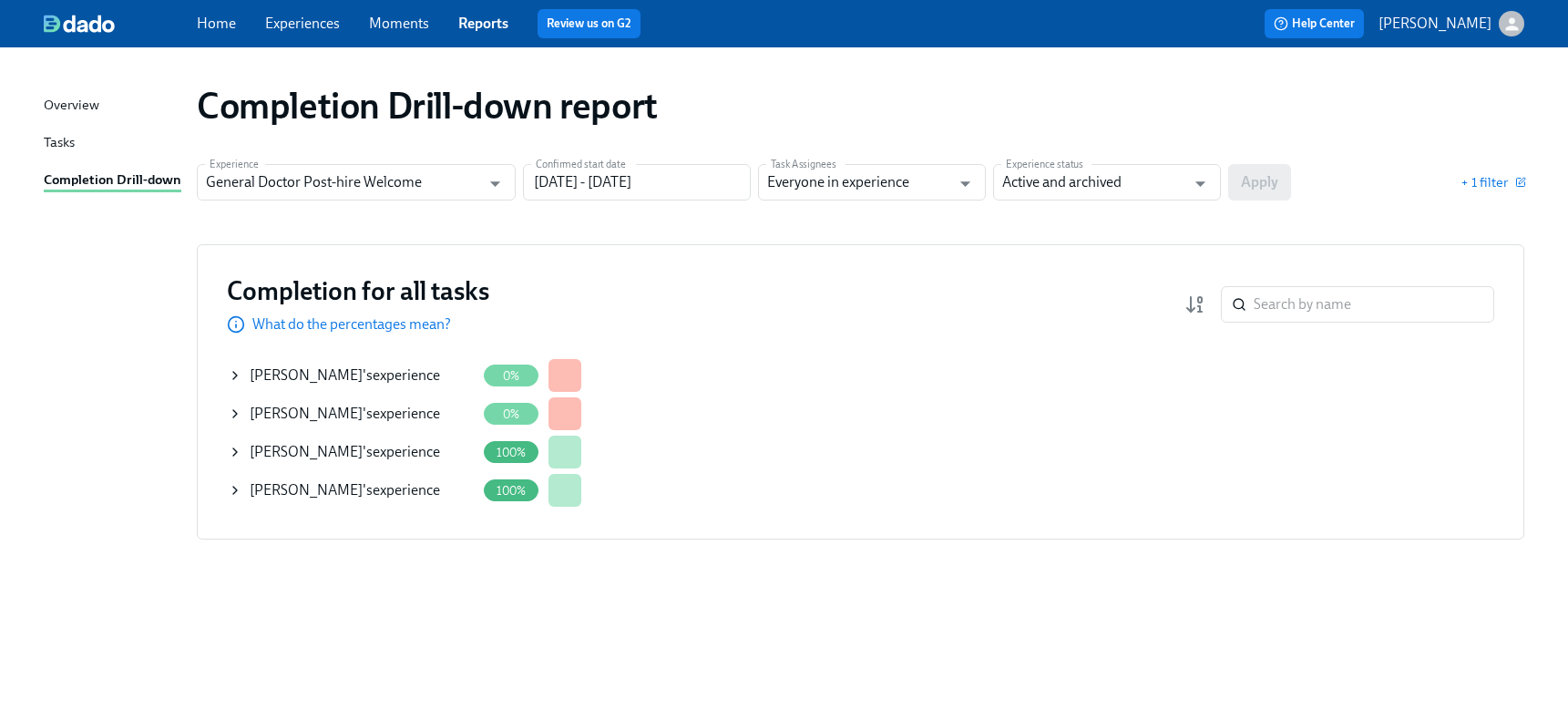
click at [334, 22] on link "Experiences" at bounding box center [303, 23] width 74 height 17
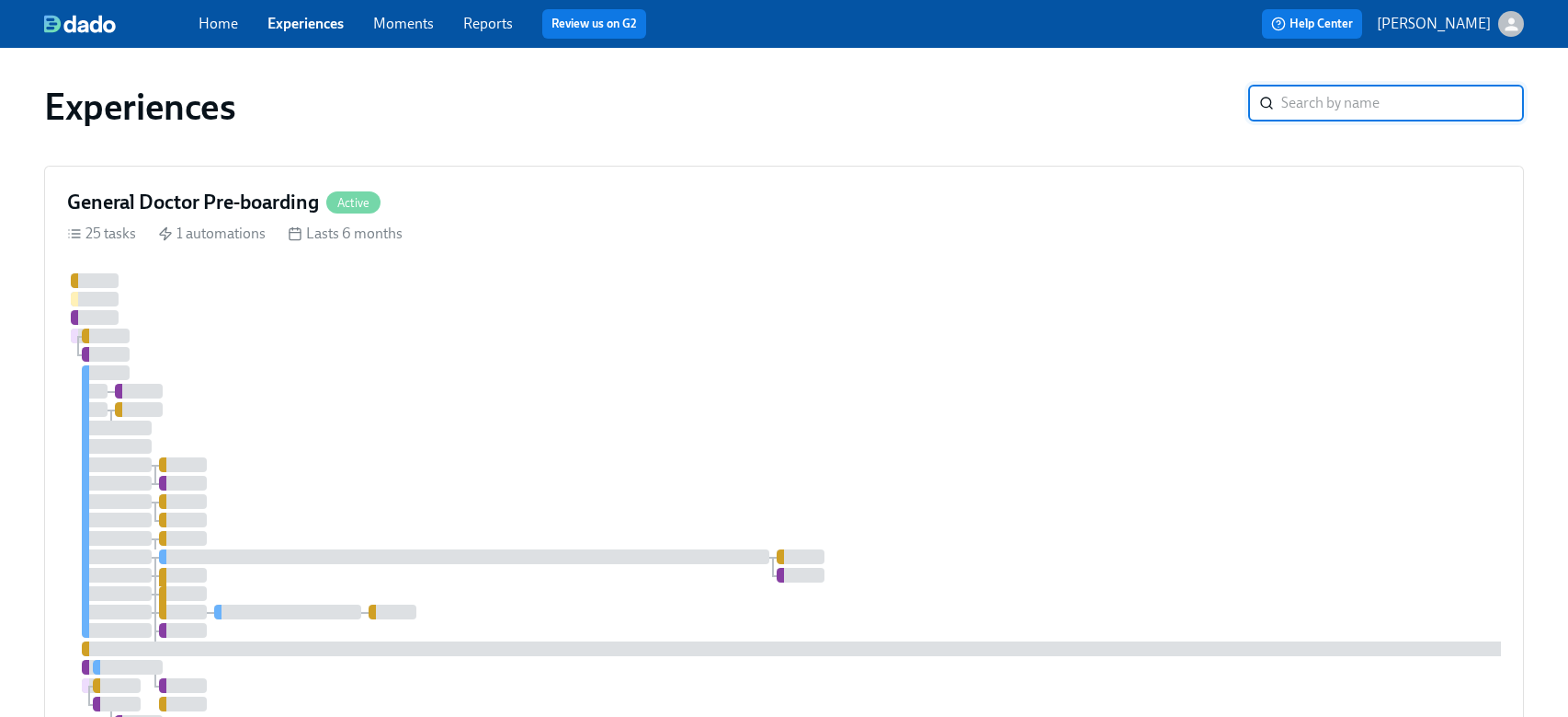
click at [1311, 96] on input "search" at bounding box center [1403, 103] width 243 height 37
click at [678, 449] on div at bounding box center [1110, 547] width 2085 height 548
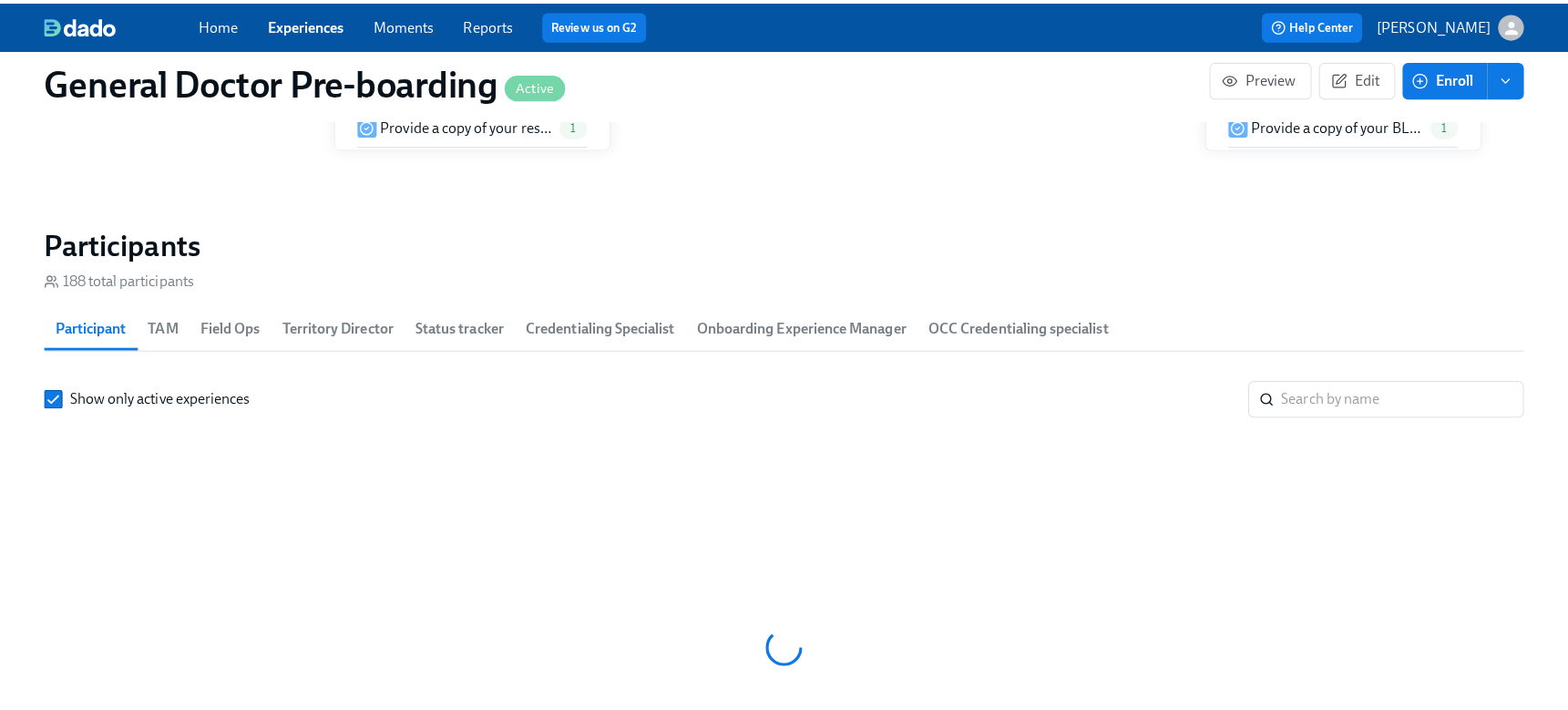
scroll to position [0, 41987]
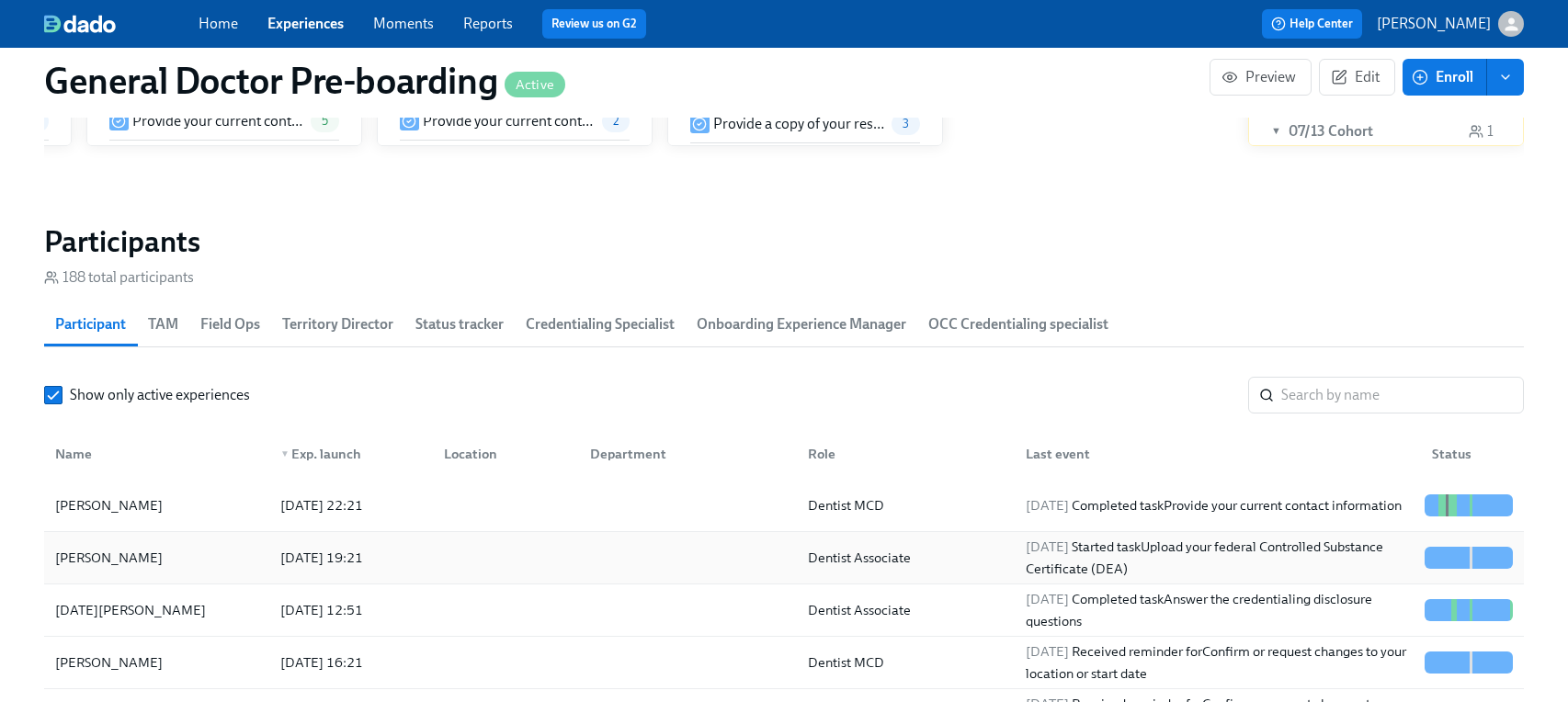
click at [111, 569] on div "[PERSON_NAME]" at bounding box center [109, 558] width 122 height 22
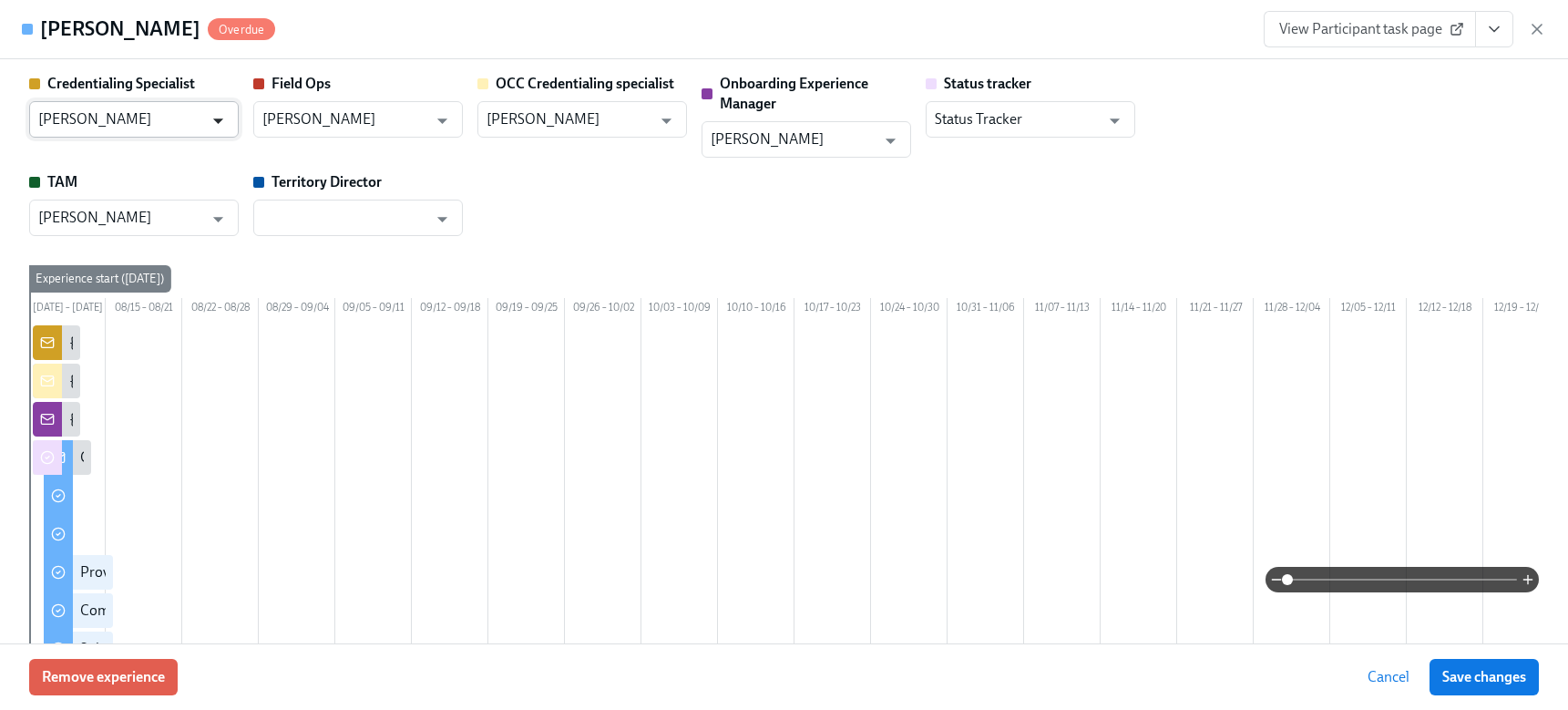
click at [212, 121] on icon "Open" at bounding box center [219, 121] width 25 height 25
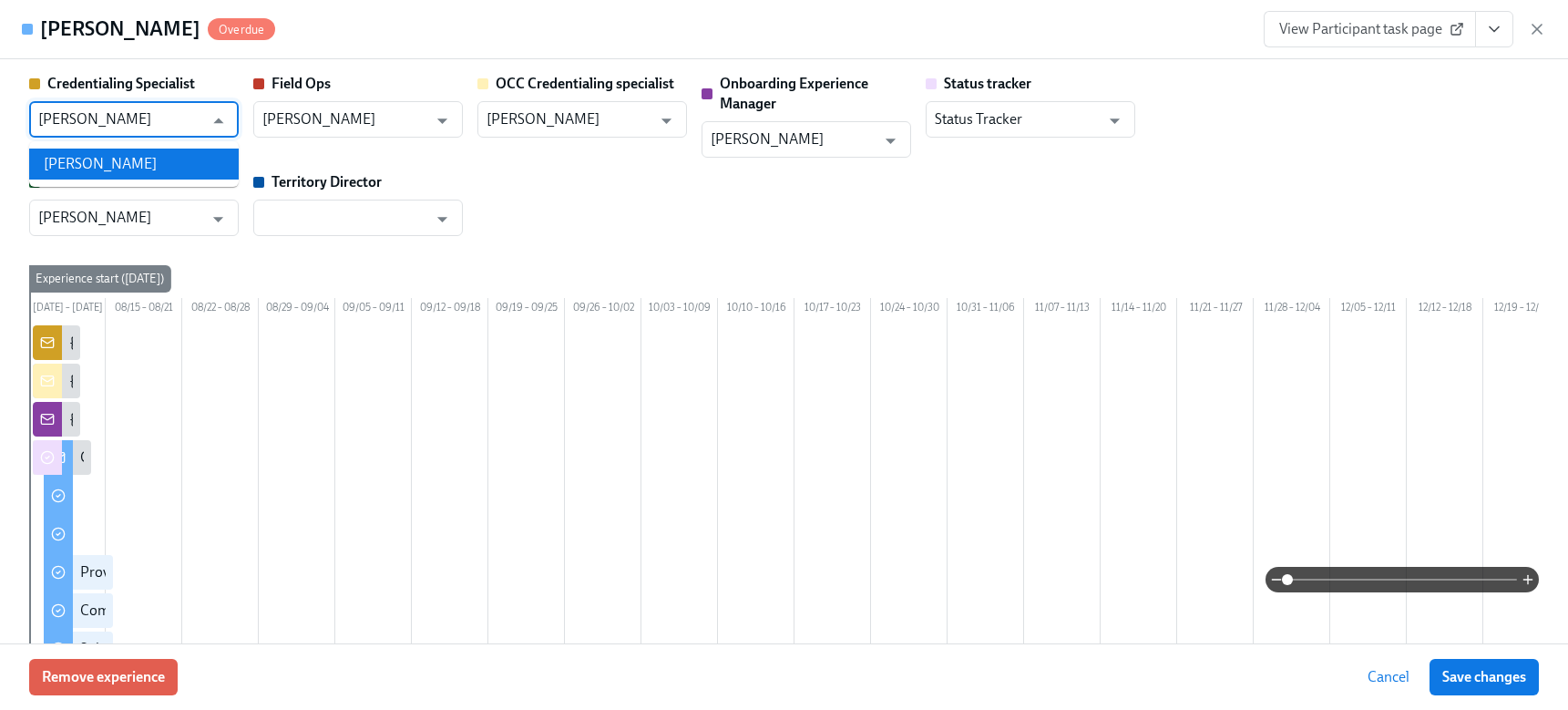
click at [174, 154] on li "[PERSON_NAME]" at bounding box center [135, 164] width 210 height 31
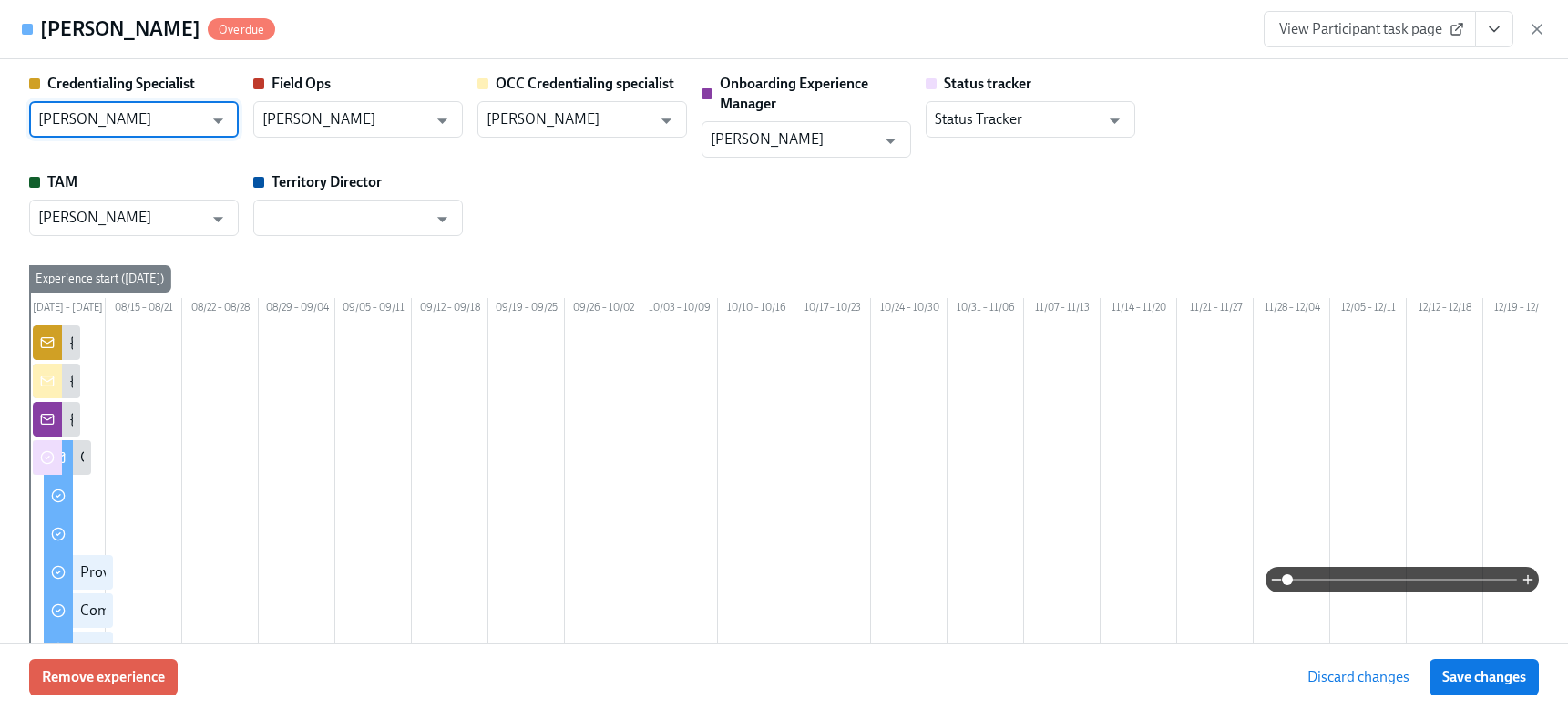
type input "[PERSON_NAME]"
click at [1135, 217] on div "Credentialing Specialist [PERSON_NAME] ​ Field Ops [PERSON_NAME] ​ OCC Credenti…" at bounding box center [784, 155] width 1510 height 162
click at [1501, 670] on span "Save changes" at bounding box center [1484, 677] width 84 height 18
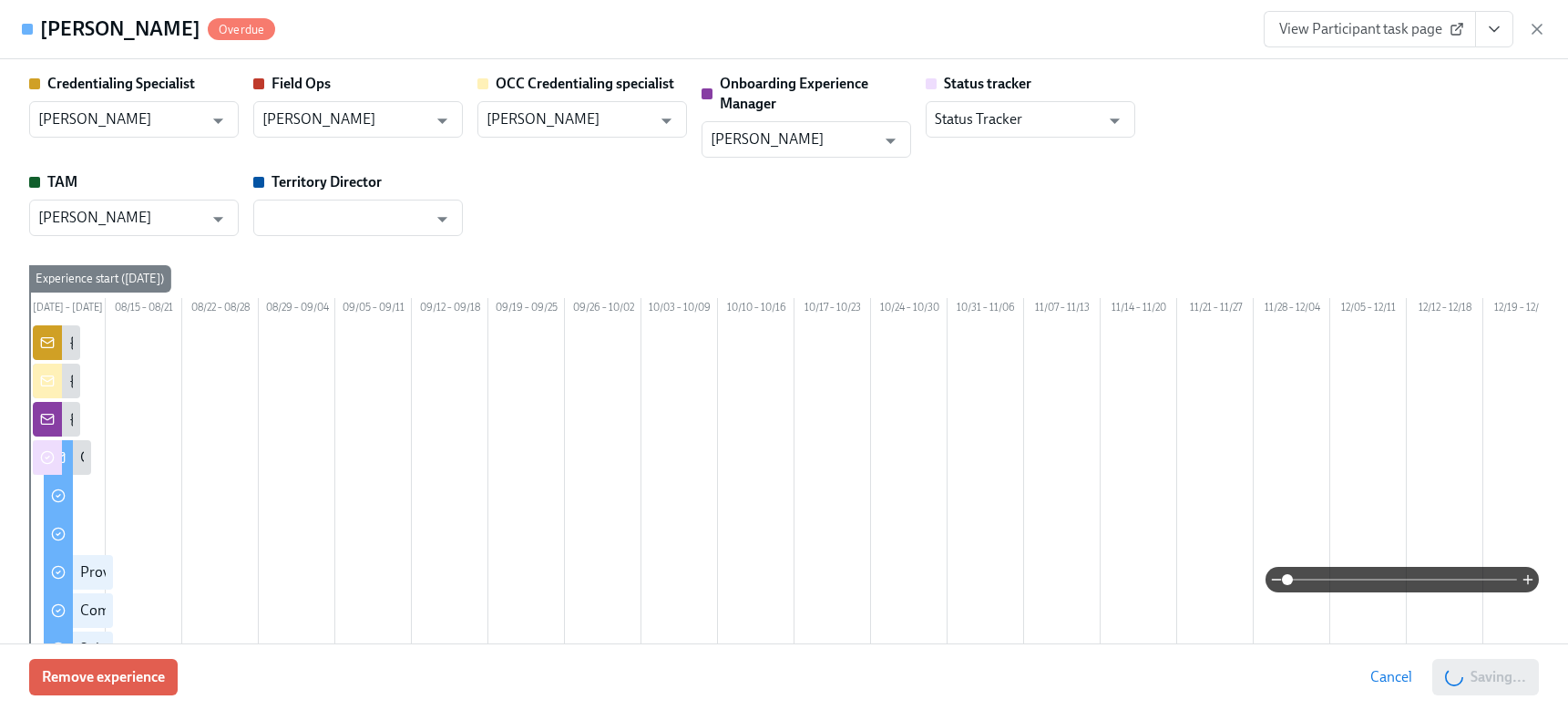
type input "[PERSON_NAME]"
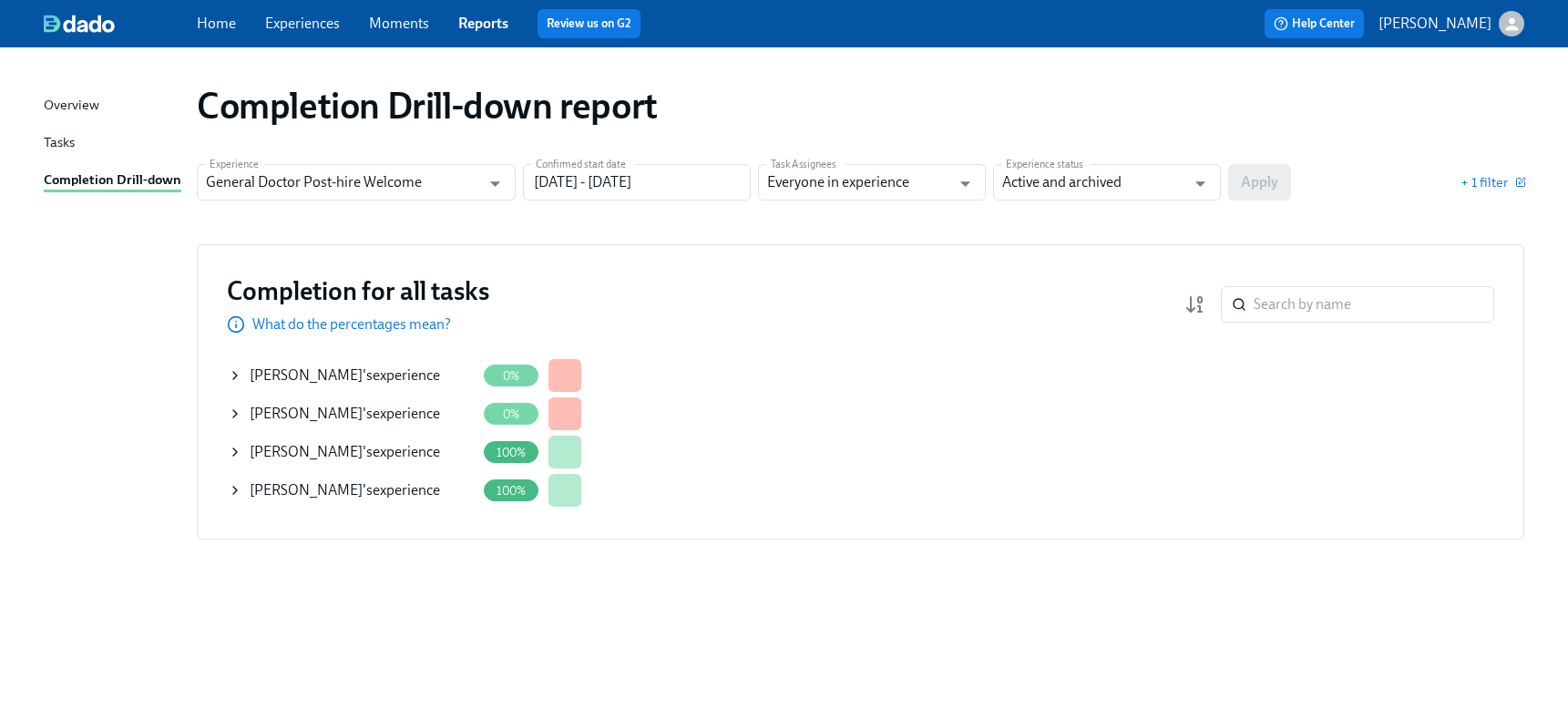
click at [291, 29] on link "Experiences" at bounding box center [303, 23] width 74 height 17
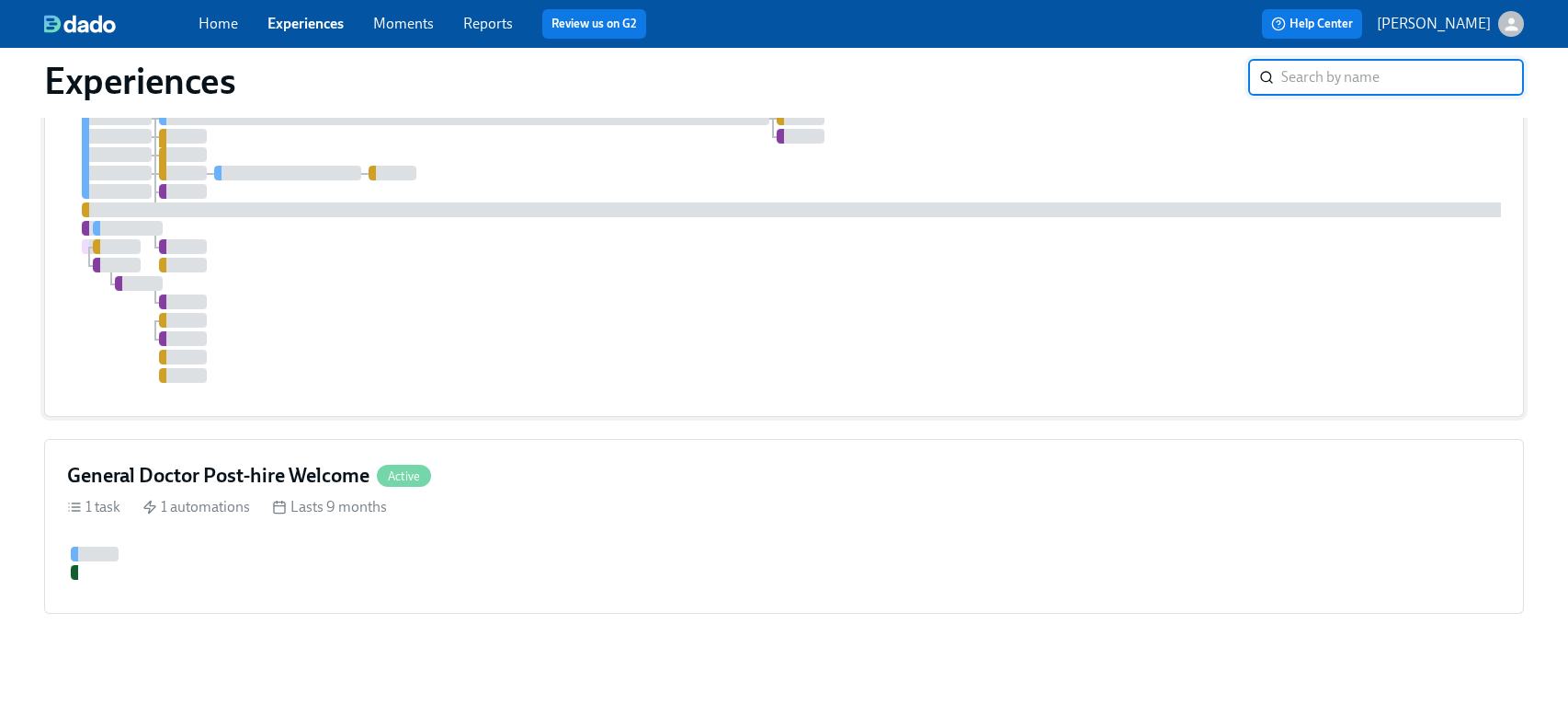
scroll to position [40, 0]
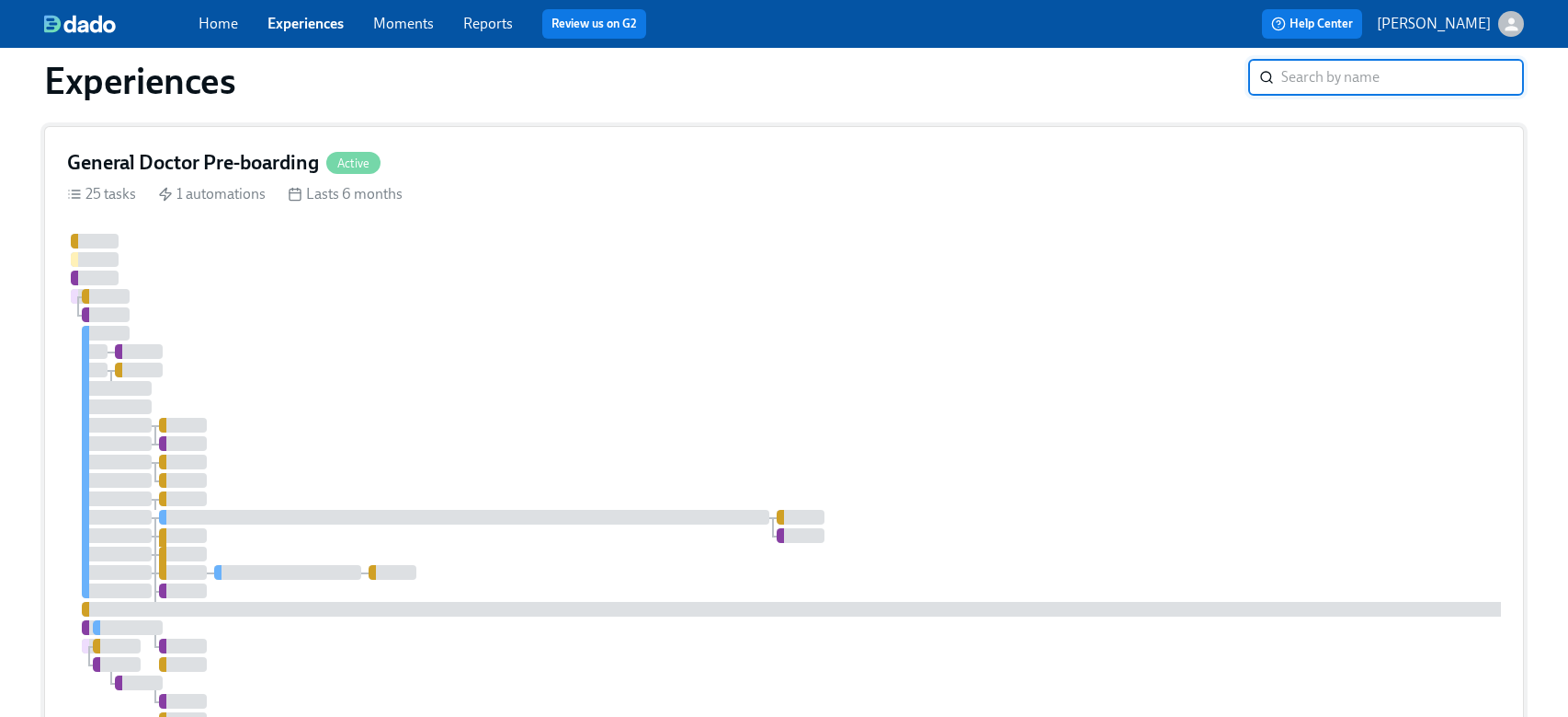
click at [942, 457] on div at bounding box center [1110, 507] width 2085 height 548
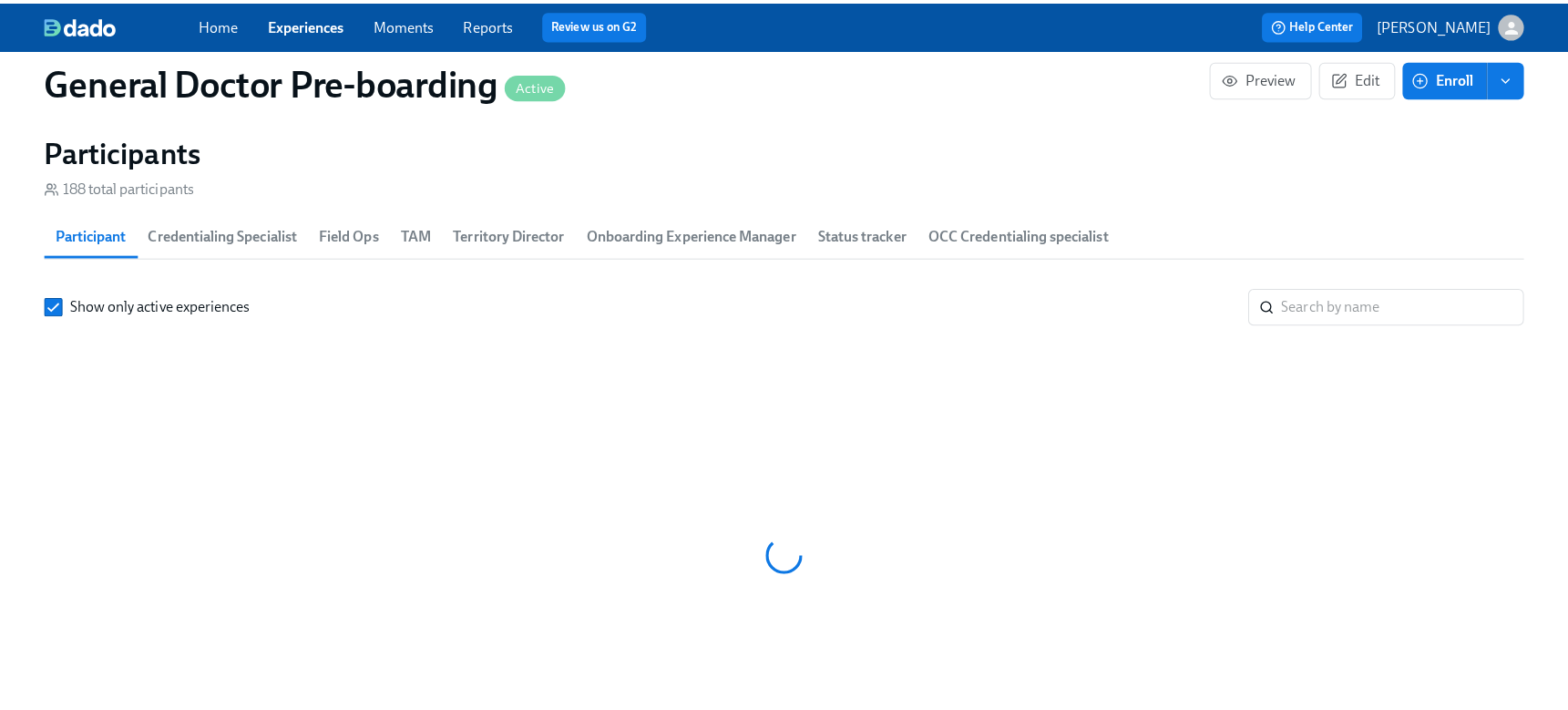
scroll to position [0, 41987]
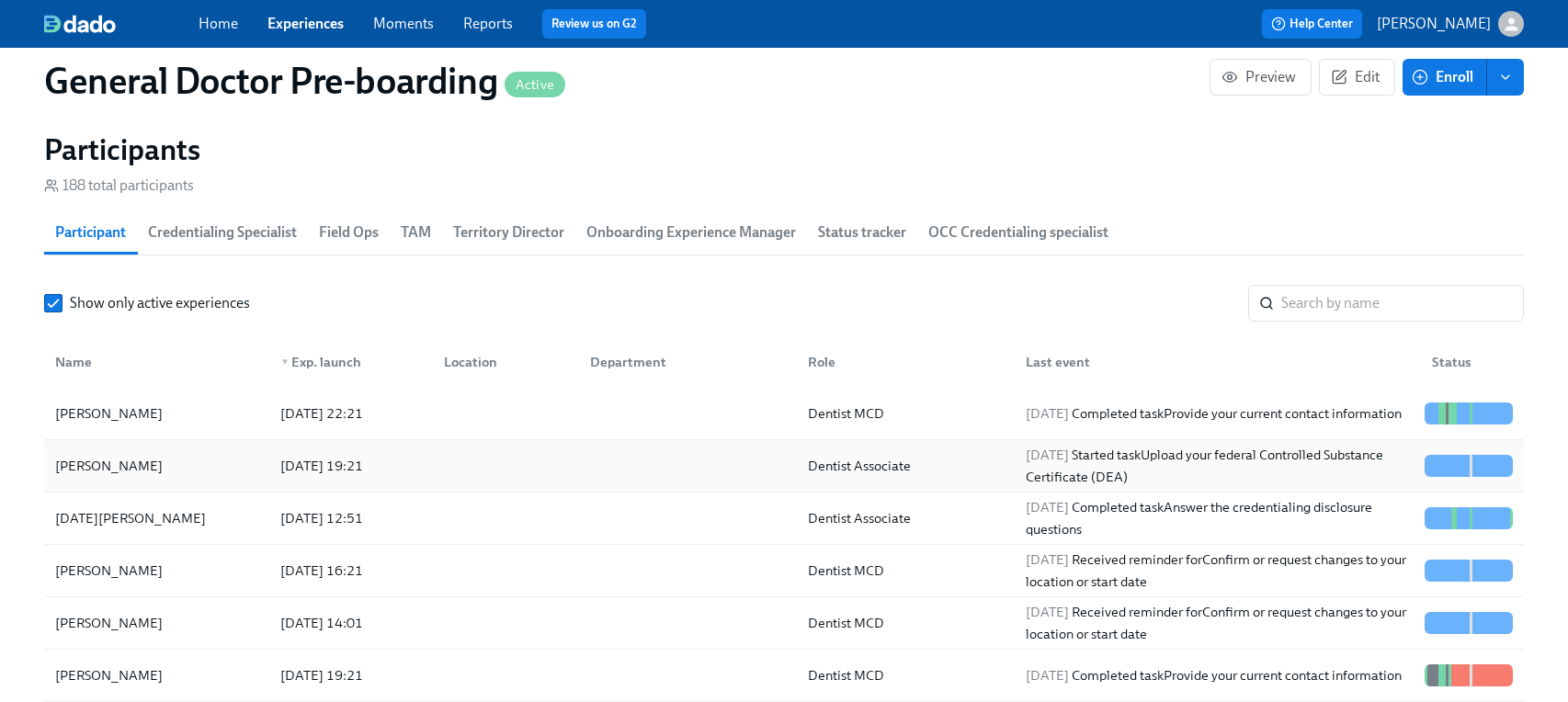
click at [129, 477] on div "[PERSON_NAME]" at bounding box center [109, 466] width 122 height 22
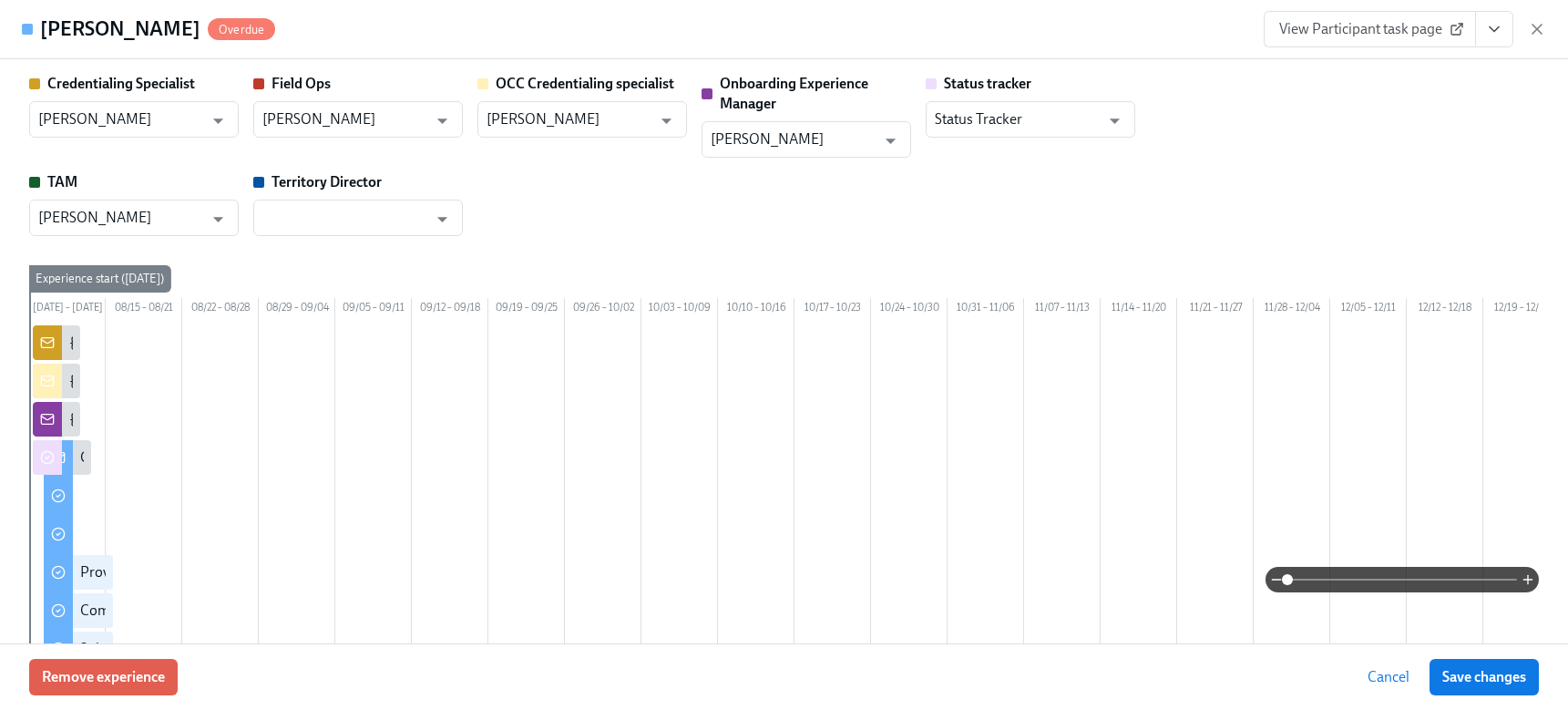
click at [784, 207] on div "Credentialing Specialist [PERSON_NAME] ​ Field Ops [PERSON_NAME] ​ OCC Credenti…" at bounding box center [784, 155] width 1510 height 162
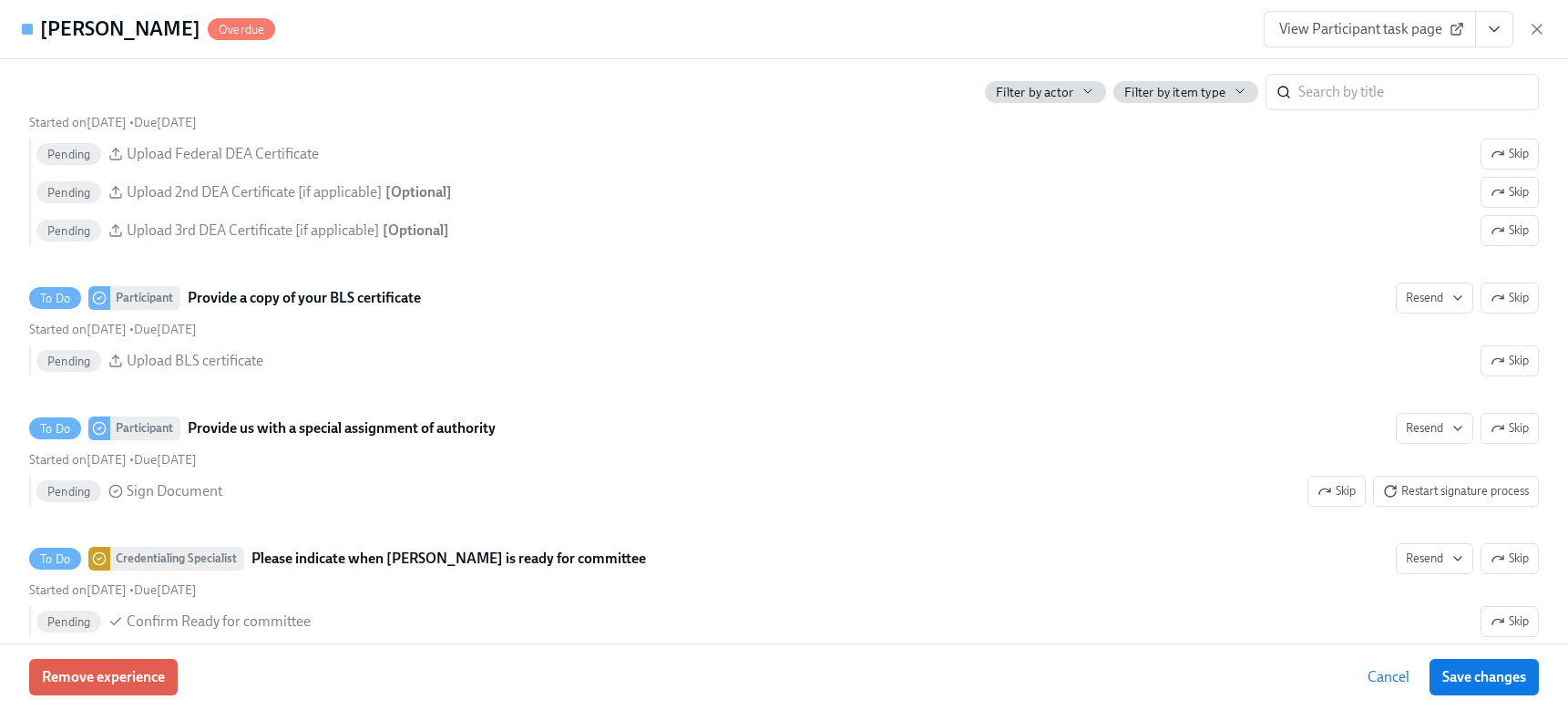
scroll to position [3553, 0]
